Goal: Task Accomplishment & Management: Manage account settings

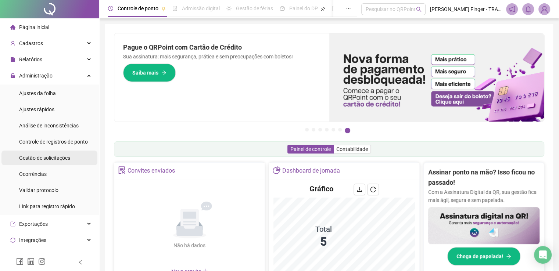
click at [39, 160] on span "Gestão de solicitações" at bounding box center [44, 158] width 51 height 6
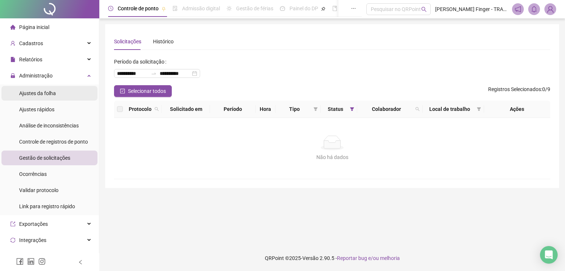
click at [36, 93] on span "Ajustes da folha" at bounding box center [37, 93] width 37 height 6
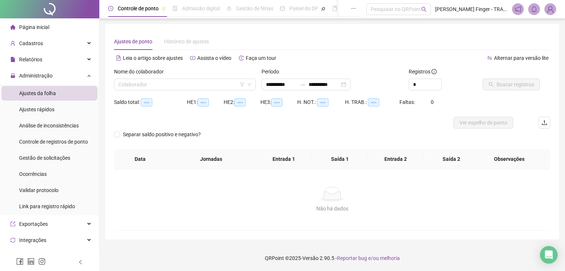
type input "**********"
click at [141, 86] on input "search" at bounding box center [181, 84] width 126 height 11
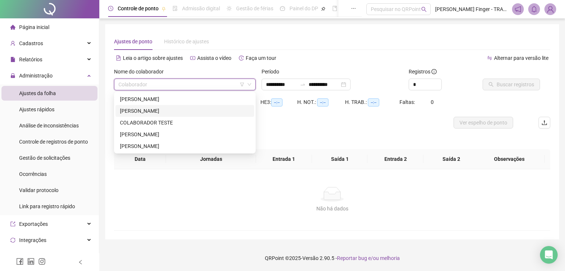
click at [166, 108] on div "[PERSON_NAME]" at bounding box center [185, 111] width 130 height 8
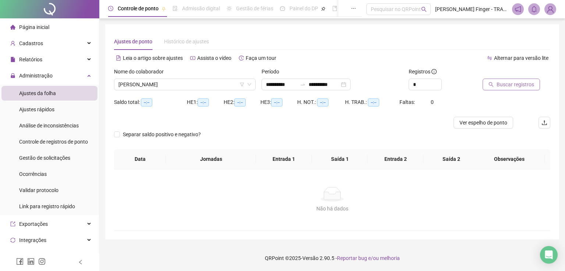
click at [515, 84] on span "Buscar registros" at bounding box center [514, 85] width 37 height 8
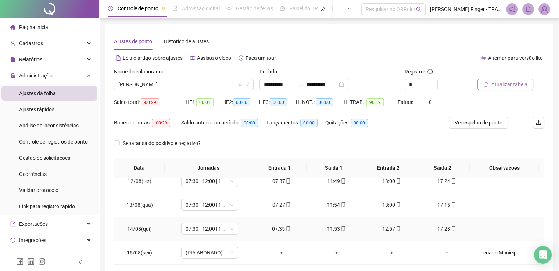
scroll to position [104, 0]
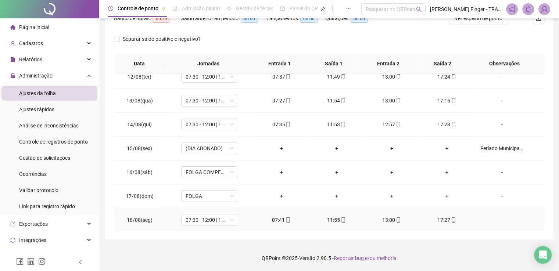
click at [443, 219] on div "17:27" at bounding box center [446, 220] width 43 height 8
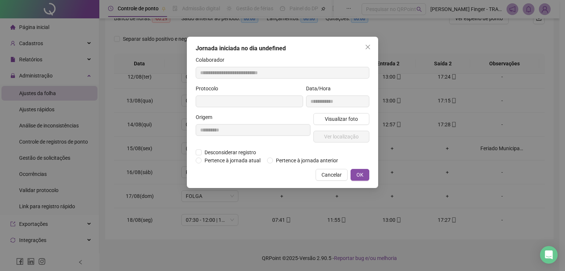
type input "**********"
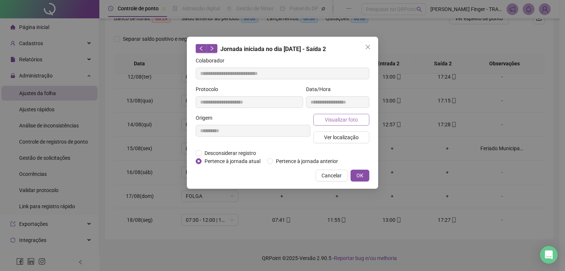
click at [340, 122] on span "Visualizar foto" at bounding box center [341, 120] width 33 height 8
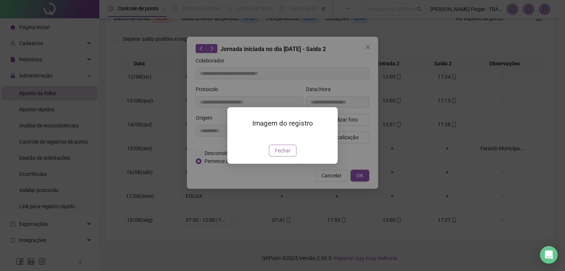
click at [285, 155] on span "Fechar" at bounding box center [283, 151] width 16 height 8
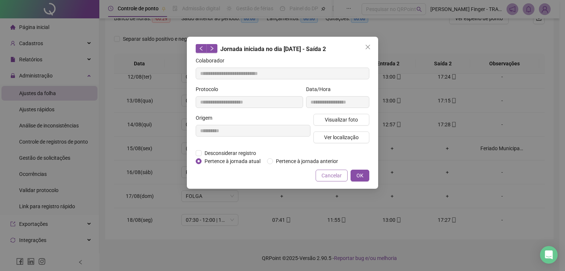
click at [335, 175] on span "Cancelar" at bounding box center [331, 176] width 20 height 8
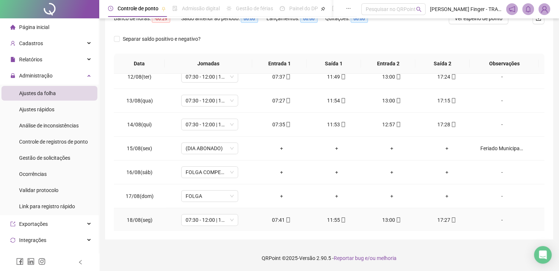
click at [334, 220] on div "11:55" at bounding box center [336, 220] width 43 height 8
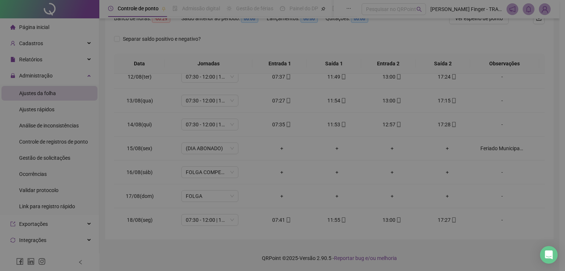
type input "**********"
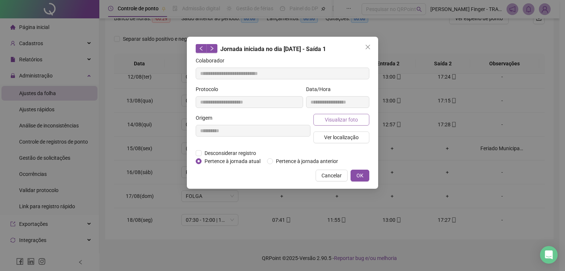
click at [341, 117] on span "Visualizar foto" at bounding box center [341, 120] width 33 height 8
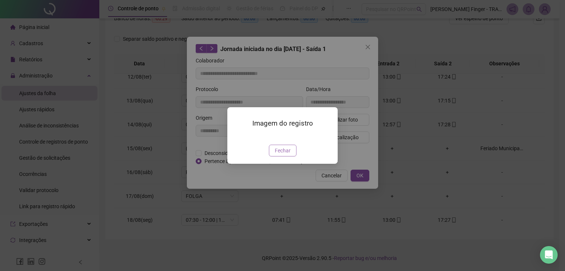
click at [279, 155] on span "Fechar" at bounding box center [283, 151] width 16 height 8
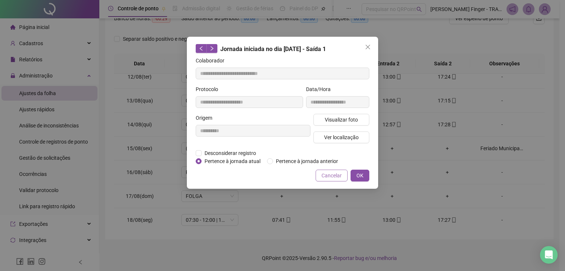
click at [330, 175] on span "Cancelar" at bounding box center [331, 176] width 20 height 8
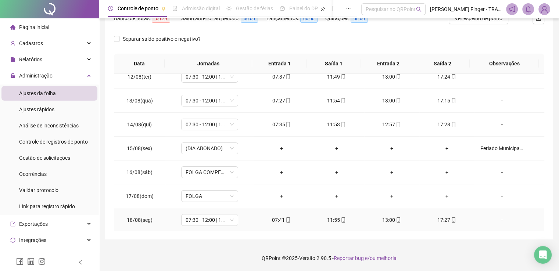
click at [281, 218] on div "07:41" at bounding box center [281, 220] width 43 height 8
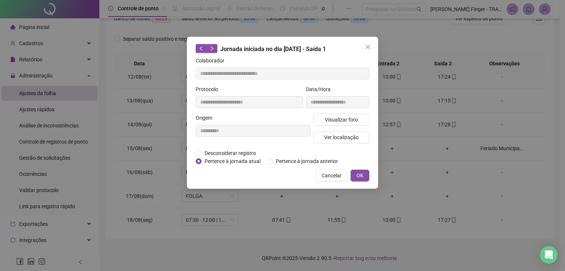
type input "**********"
click at [348, 122] on span "Visualizar foto" at bounding box center [341, 120] width 33 height 8
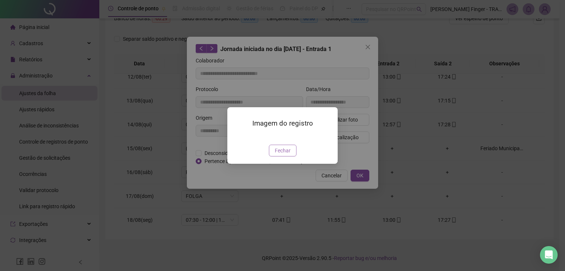
click at [283, 155] on span "Fechar" at bounding box center [283, 151] width 16 height 8
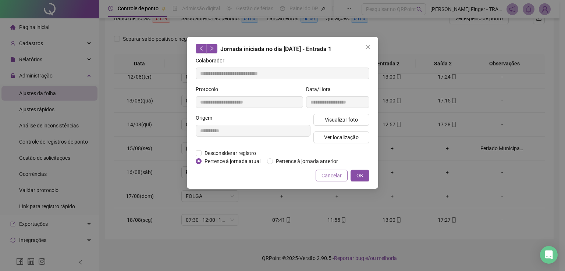
click at [329, 177] on span "Cancelar" at bounding box center [331, 176] width 20 height 8
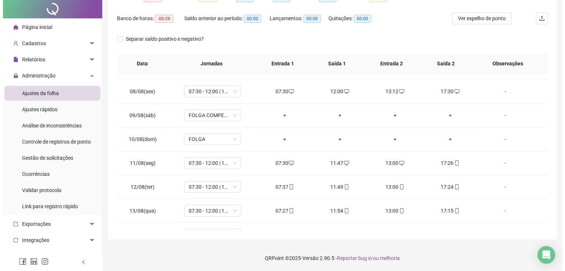
scroll to position [0, 0]
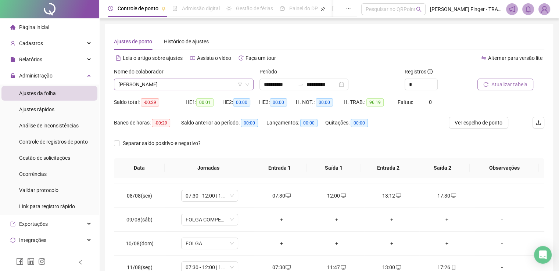
click at [163, 87] on span "[PERSON_NAME]" at bounding box center [183, 84] width 131 height 11
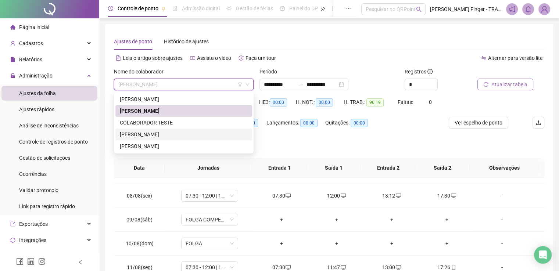
click at [157, 134] on div "[PERSON_NAME]" at bounding box center [184, 134] width 128 height 8
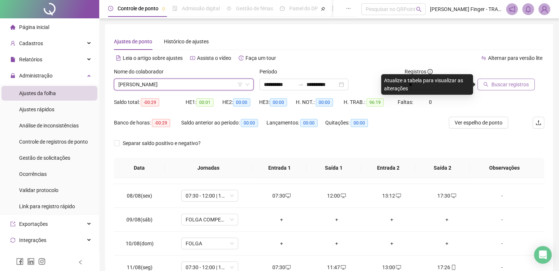
click at [154, 85] on span "[PERSON_NAME]" at bounding box center [183, 84] width 131 height 11
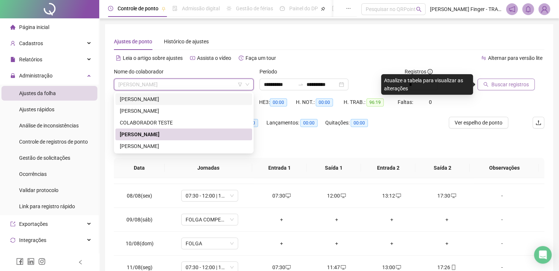
click at [157, 97] on div "[PERSON_NAME]" at bounding box center [184, 99] width 128 height 8
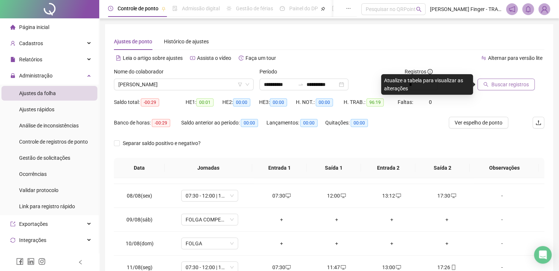
click at [501, 84] on span "Buscar registros" at bounding box center [509, 85] width 37 height 8
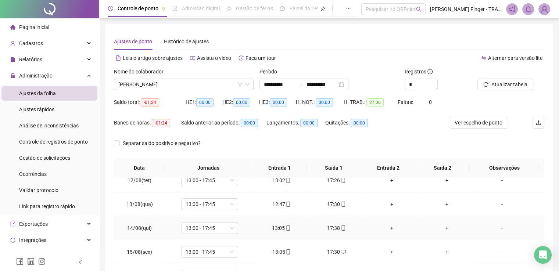
scroll to position [104, 0]
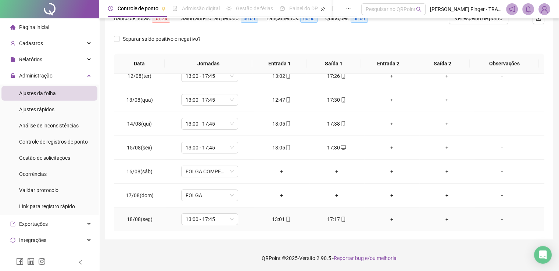
click at [331, 217] on div "17:17" at bounding box center [336, 219] width 43 height 8
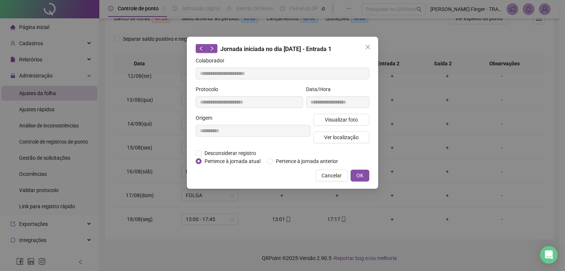
type input "**********"
click at [355, 122] on span "Visualizar foto" at bounding box center [341, 120] width 33 height 8
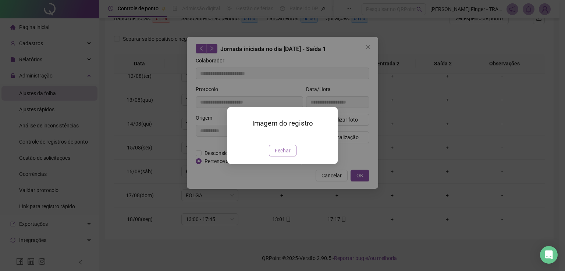
click at [282, 157] on button "Fechar" at bounding box center [283, 151] width 28 height 12
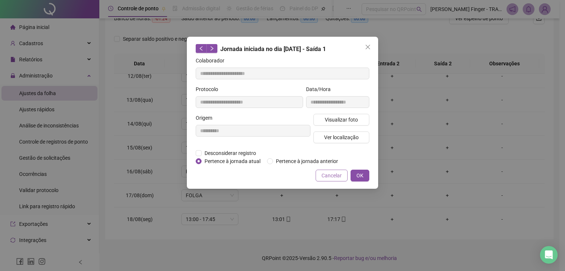
click at [324, 176] on span "Cancelar" at bounding box center [331, 176] width 20 height 8
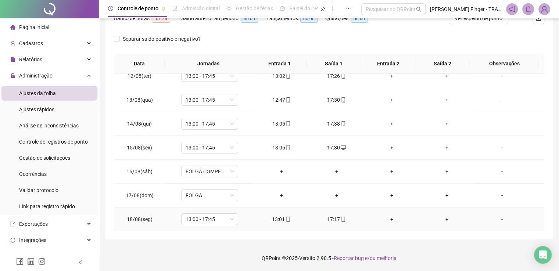
click at [278, 218] on div "13:01" at bounding box center [281, 219] width 43 height 8
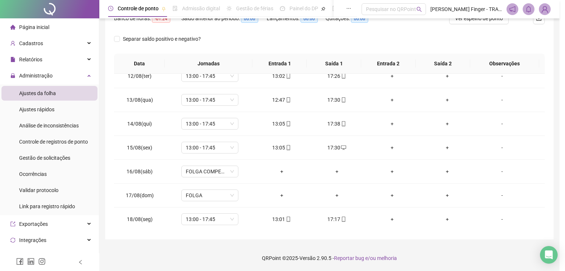
type input "**********"
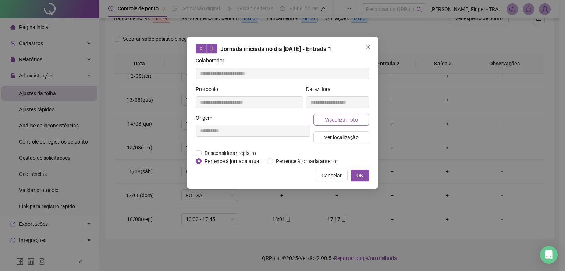
click at [347, 118] on span "Visualizar foto" at bounding box center [341, 120] width 33 height 8
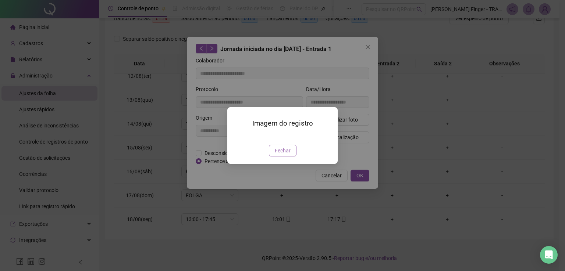
click at [284, 155] on span "Fechar" at bounding box center [283, 151] width 16 height 8
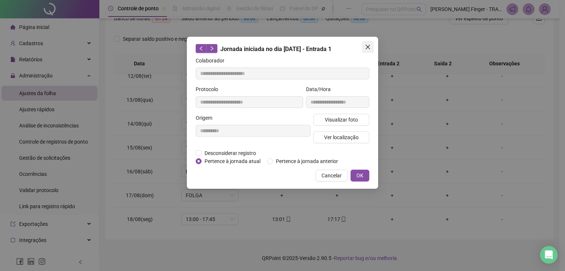
click at [372, 45] on span "Close" at bounding box center [368, 47] width 12 height 6
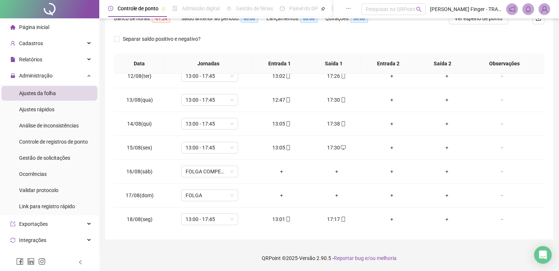
scroll to position [0, 0]
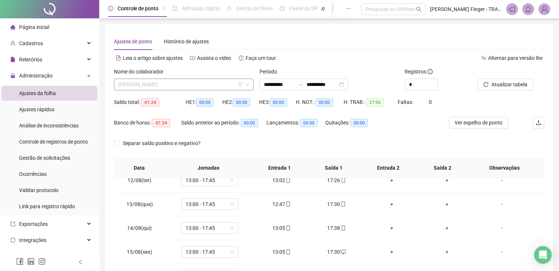
click at [151, 82] on span "[PERSON_NAME]" at bounding box center [183, 84] width 131 height 11
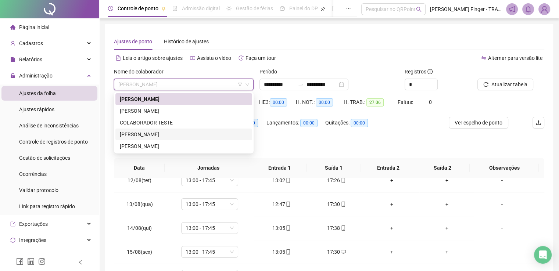
click at [162, 136] on div "[PERSON_NAME]" at bounding box center [184, 134] width 128 height 8
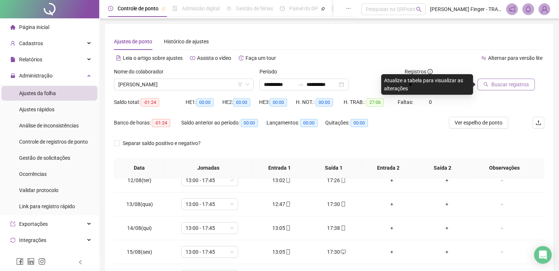
click at [507, 89] on button "Buscar registros" at bounding box center [506, 85] width 57 height 12
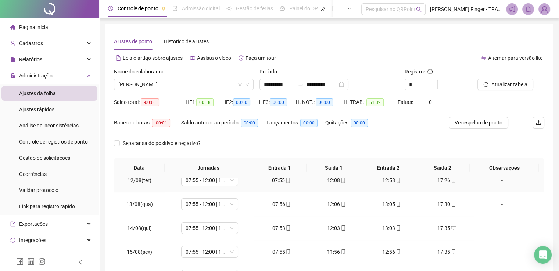
scroll to position [104, 0]
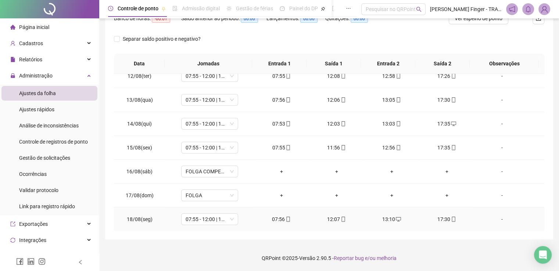
click at [277, 219] on div "07:56" at bounding box center [281, 219] width 43 height 8
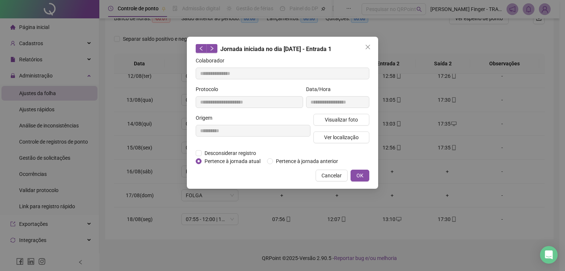
type input "**********"
click at [349, 119] on span "Visualizar foto" at bounding box center [341, 120] width 33 height 8
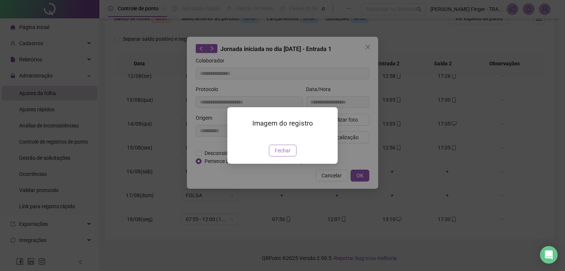
click at [284, 155] on span "Fechar" at bounding box center [283, 151] width 16 height 8
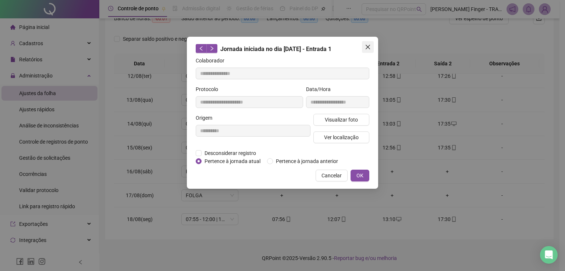
click at [368, 46] on icon "close" at bounding box center [367, 47] width 4 height 4
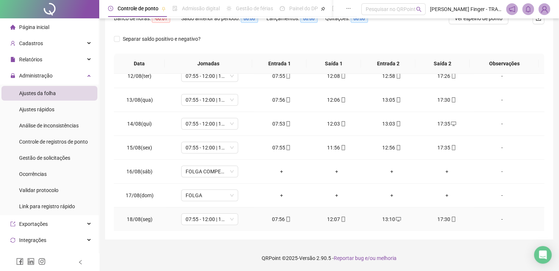
click at [383, 221] on div "13:10" at bounding box center [391, 219] width 43 height 8
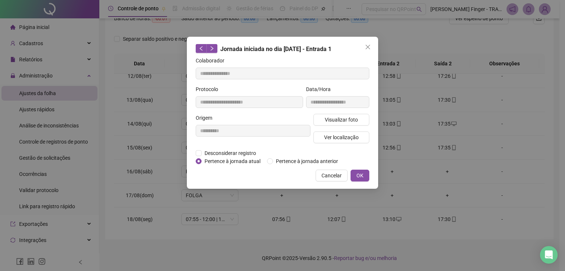
type input "**********"
click at [366, 46] on icon "close" at bounding box center [367, 47] width 4 height 4
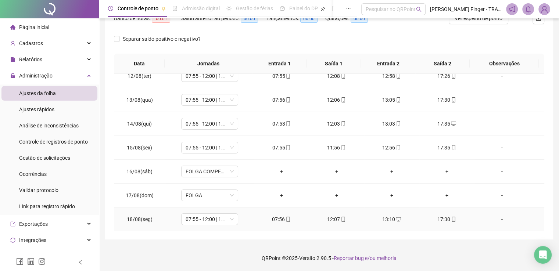
click at [444, 217] on div "17:30" at bounding box center [446, 219] width 43 height 8
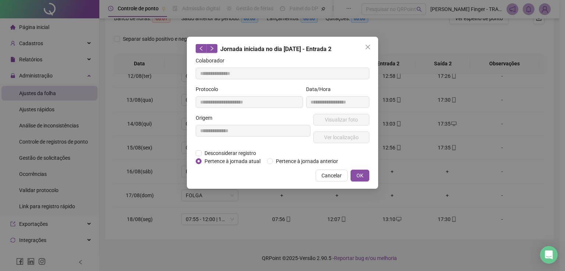
type input "**********"
click at [350, 119] on span "Visualizar foto" at bounding box center [341, 120] width 33 height 8
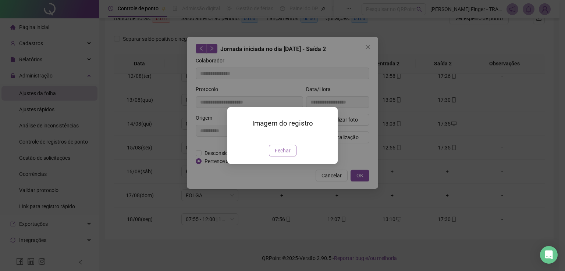
click at [286, 155] on span "Fechar" at bounding box center [283, 151] width 16 height 8
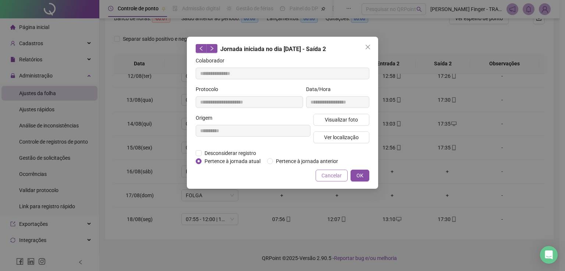
click at [330, 179] on span "Cancelar" at bounding box center [331, 176] width 20 height 8
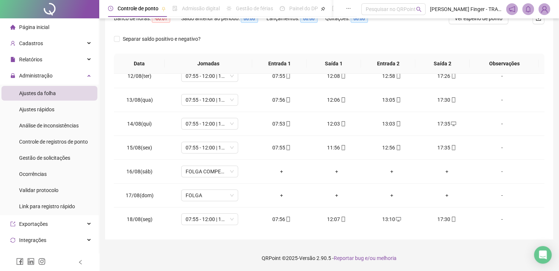
click at [26, 21] on div "Página inicial" at bounding box center [29, 27] width 39 height 15
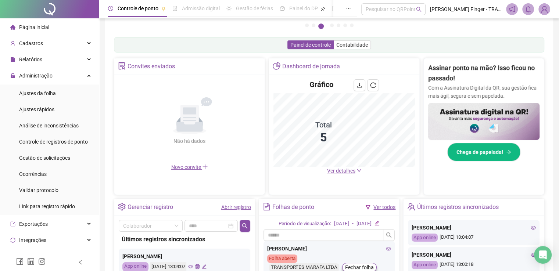
scroll to position [68, 0]
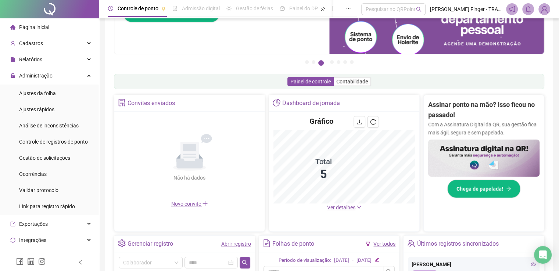
click at [350, 210] on span "Ver detalhes" at bounding box center [341, 208] width 28 height 6
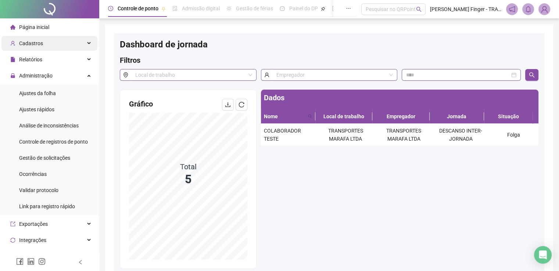
click at [46, 44] on div "Cadastros" at bounding box center [49, 43] width 96 height 15
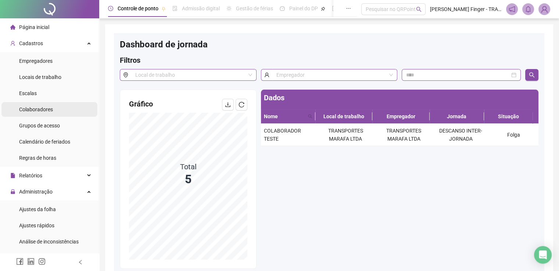
click at [53, 113] on li "Colaboradores" at bounding box center [49, 109] width 96 height 15
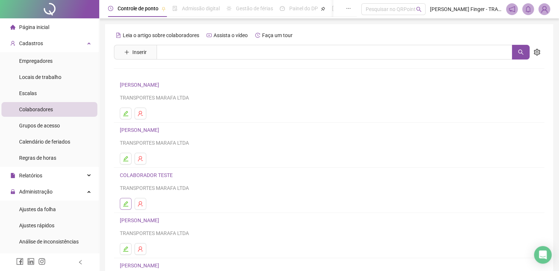
click at [128, 206] on icon "edit" at bounding box center [126, 204] width 6 height 6
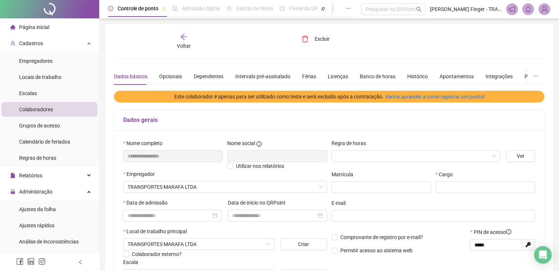
click at [0, 0] on slot "Este colaborador é apenas para ser utilizado como teste e será excluído após a …" at bounding box center [0, 0] width 0 height 0
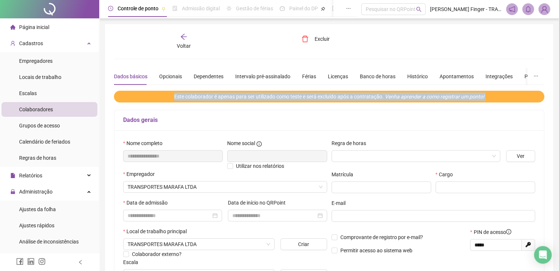
click at [0, 0] on slot "Este colaborador é apenas para ser utilizado como teste e será excluído após a …" at bounding box center [0, 0] width 0 height 0
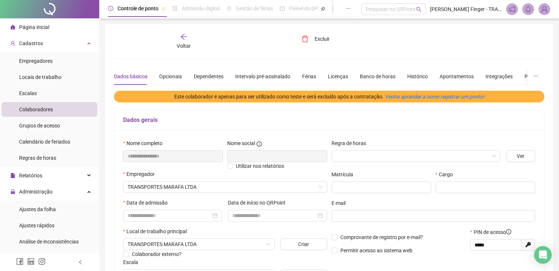
click at [457, 110] on div "Dados gerais" at bounding box center [329, 120] width 430 height 21
click at [507, 96] on div "Este colaborador é apenas para ser utilizado como teste e será excluído após a …" at bounding box center [329, 97] width 430 height 12
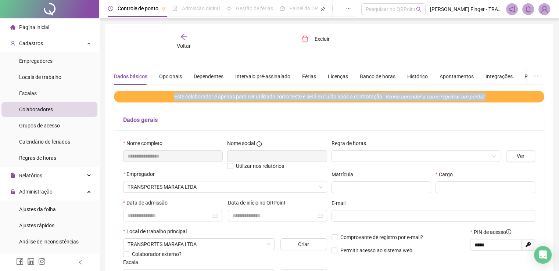
click at [507, 96] on div "Este colaborador é apenas para ser utilizado como teste e será excluído após a …" at bounding box center [329, 97] width 430 height 12
click at [473, 100] on span "Este colaborador é apenas para ser utilizado como teste e será excluído após a …" at bounding box center [330, 97] width 318 height 12
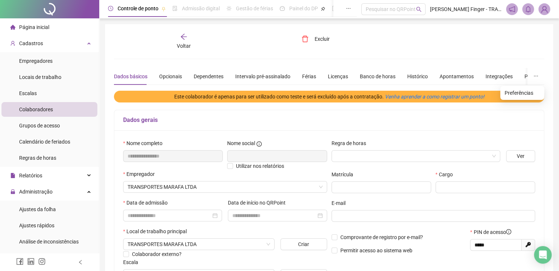
click at [534, 77] on icon "ellipsis" at bounding box center [535, 76] width 5 height 5
click at [529, 94] on span "Preferências" at bounding box center [522, 93] width 35 height 8
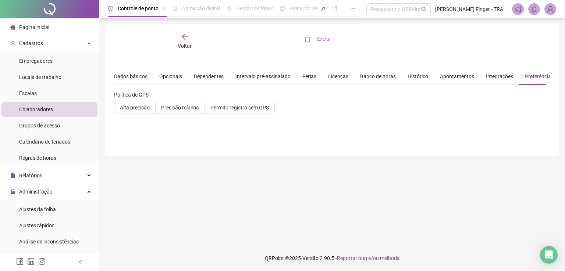
click at [328, 42] on span "Excluir" at bounding box center [324, 39] width 15 height 8
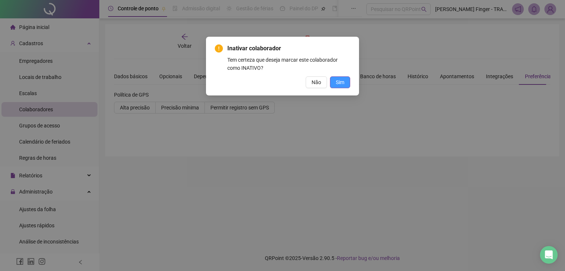
click at [344, 86] on span "Sim" at bounding box center [340, 82] width 8 height 8
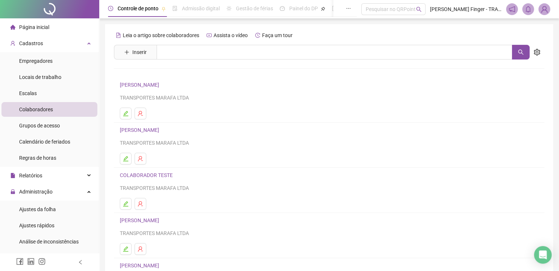
click at [169, 174] on link "COLABORADOR TESTE" at bounding box center [147, 175] width 55 height 6
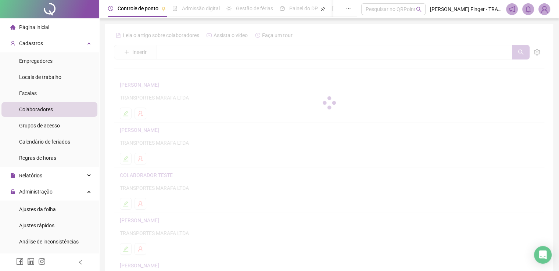
click at [58, 22] on li "Página inicial" at bounding box center [49, 27] width 96 height 15
